Goal: Information Seeking & Learning: Learn about a topic

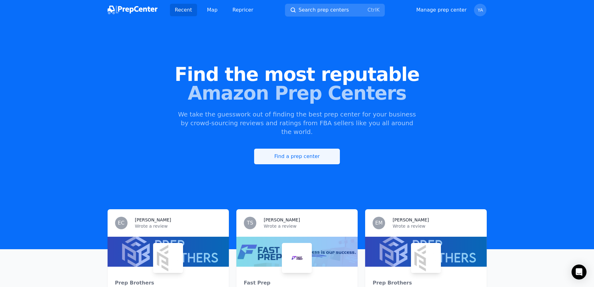
click at [272, 151] on link "Find a prep center" at bounding box center [297, 157] width 86 height 16
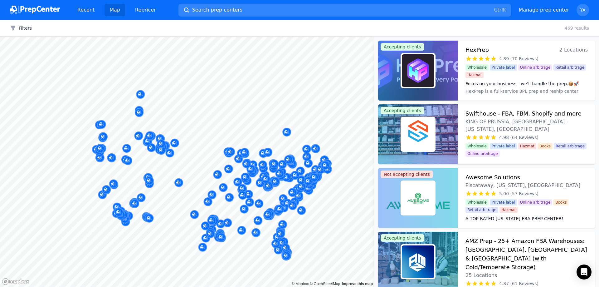
click at [117, 174] on body "Recent Map Repricer Search prep centers Ctrl K Open main menu Manage prep cente…" at bounding box center [299, 143] width 599 height 287
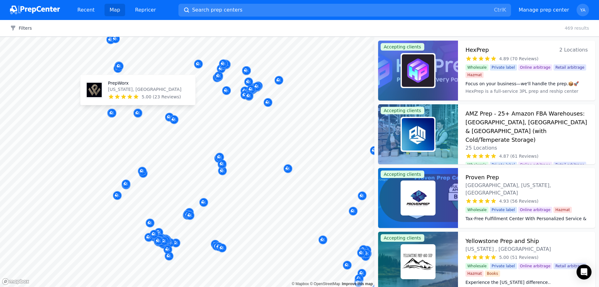
click at [140, 92] on p "[US_STATE], [GEOGRAPHIC_DATA]" at bounding box center [144, 89] width 73 height 6
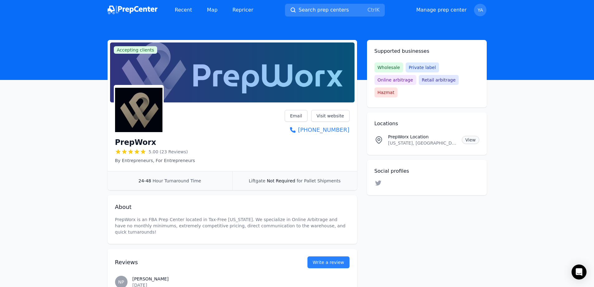
click at [473, 136] on link "View" at bounding box center [470, 140] width 17 height 8
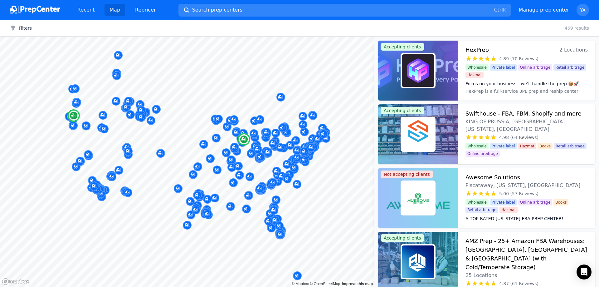
click at [423, 70] on img at bounding box center [418, 70] width 32 height 32
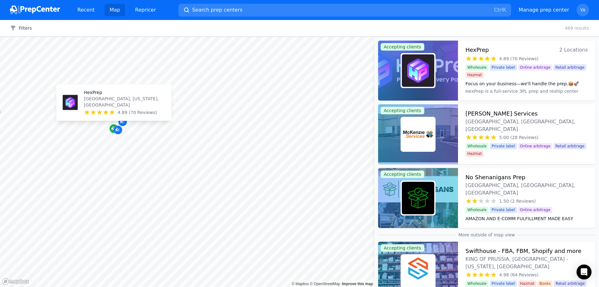
click at [112, 129] on icon "Map marker" at bounding box center [112, 128] width 3 height 3
click at [123, 110] on span "4.89 (70 Reviews)" at bounding box center [137, 112] width 39 height 6
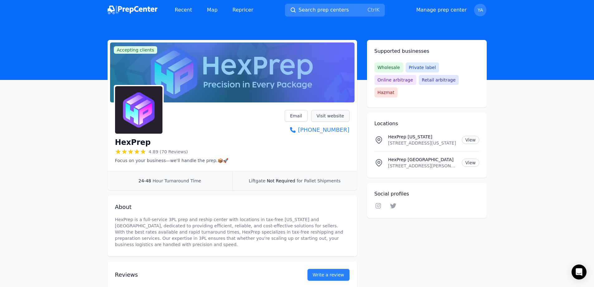
click at [325, 117] on link "Visit website" at bounding box center [330, 116] width 38 height 12
click at [479, 136] on link "View" at bounding box center [470, 140] width 17 height 8
click at [142, 9] on img at bounding box center [133, 10] width 50 height 9
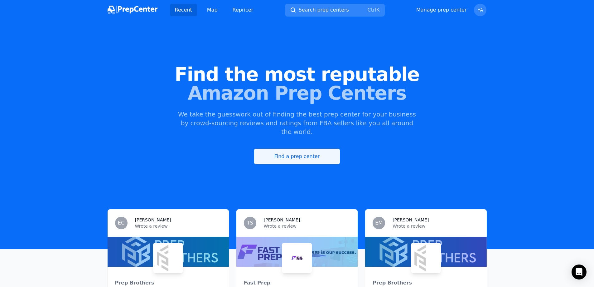
click at [273, 149] on link "Find a prep center" at bounding box center [297, 157] width 86 height 16
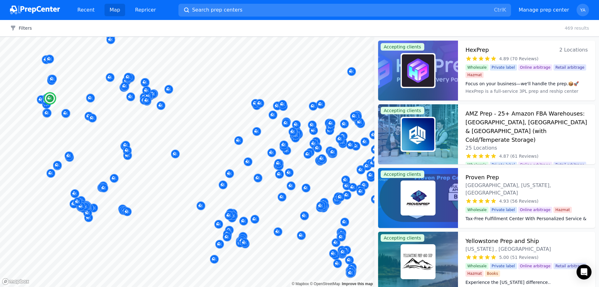
click at [415, 200] on img at bounding box center [418, 198] width 32 height 32
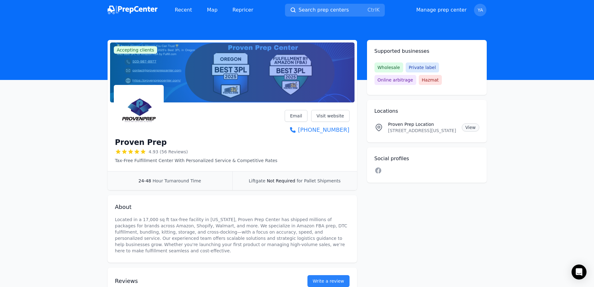
click at [472, 127] on link "View" at bounding box center [470, 127] width 17 height 8
click at [405, 140] on div "Locations Proven Prep Location [STREET_ADDRESS][US_STATE] View" at bounding box center [427, 121] width 120 height 42
click at [324, 115] on link "Visit website" at bounding box center [330, 116] width 38 height 12
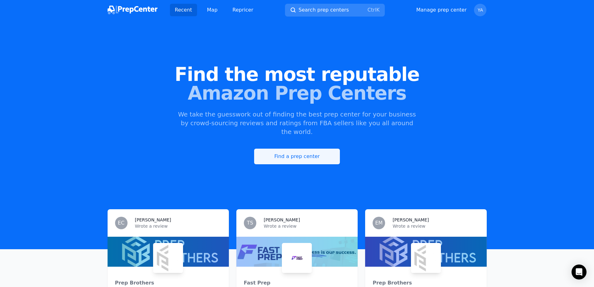
click at [291, 149] on link "Find a prep center" at bounding box center [297, 157] width 86 height 16
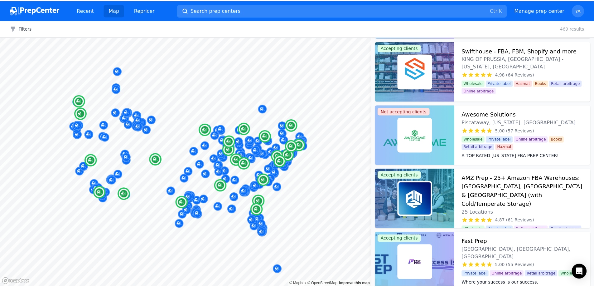
scroll to position [94, 0]
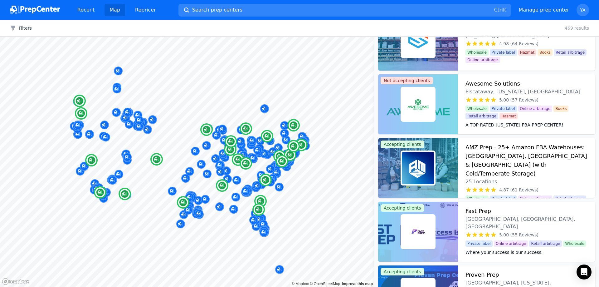
click at [435, 161] on div at bounding box center [418, 167] width 35 height 35
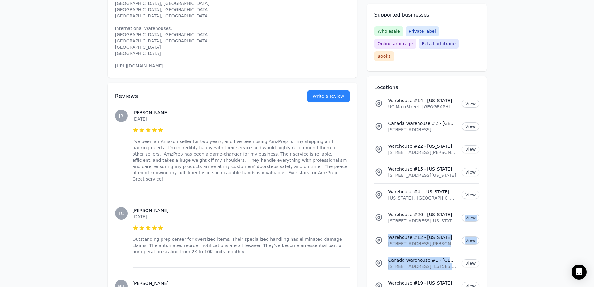
drag, startPoint x: 439, startPoint y: 249, endPoint x: 439, endPoint y: 208, distance: 41.5
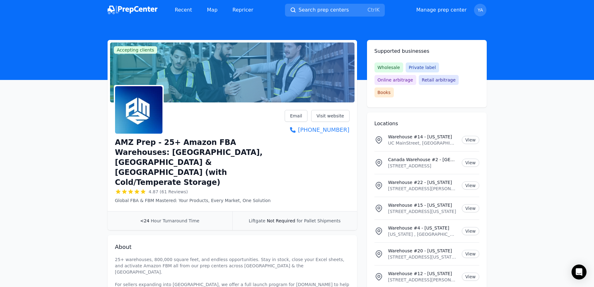
click at [200, 10] on div "Recent Map Repricer" at bounding box center [214, 10] width 89 height 12
click at [204, 13] on link "Map" at bounding box center [212, 10] width 21 height 12
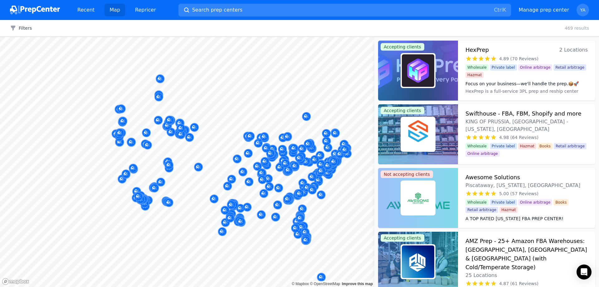
click at [199, 37] on div at bounding box center [187, 37] width 374 height 0
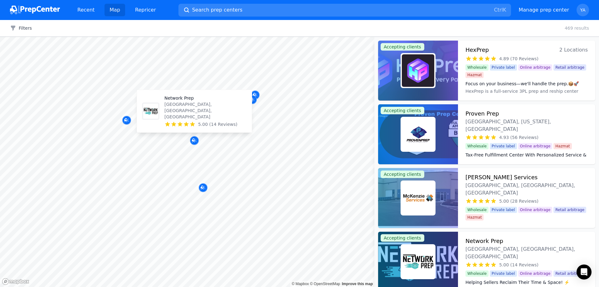
click at [197, 120] on div "Network Prep Lafayette, OR, US 5.00 (14 Reviews)" at bounding box center [205, 111] width 82 height 32
